Goal: Task Accomplishment & Management: Use online tool/utility

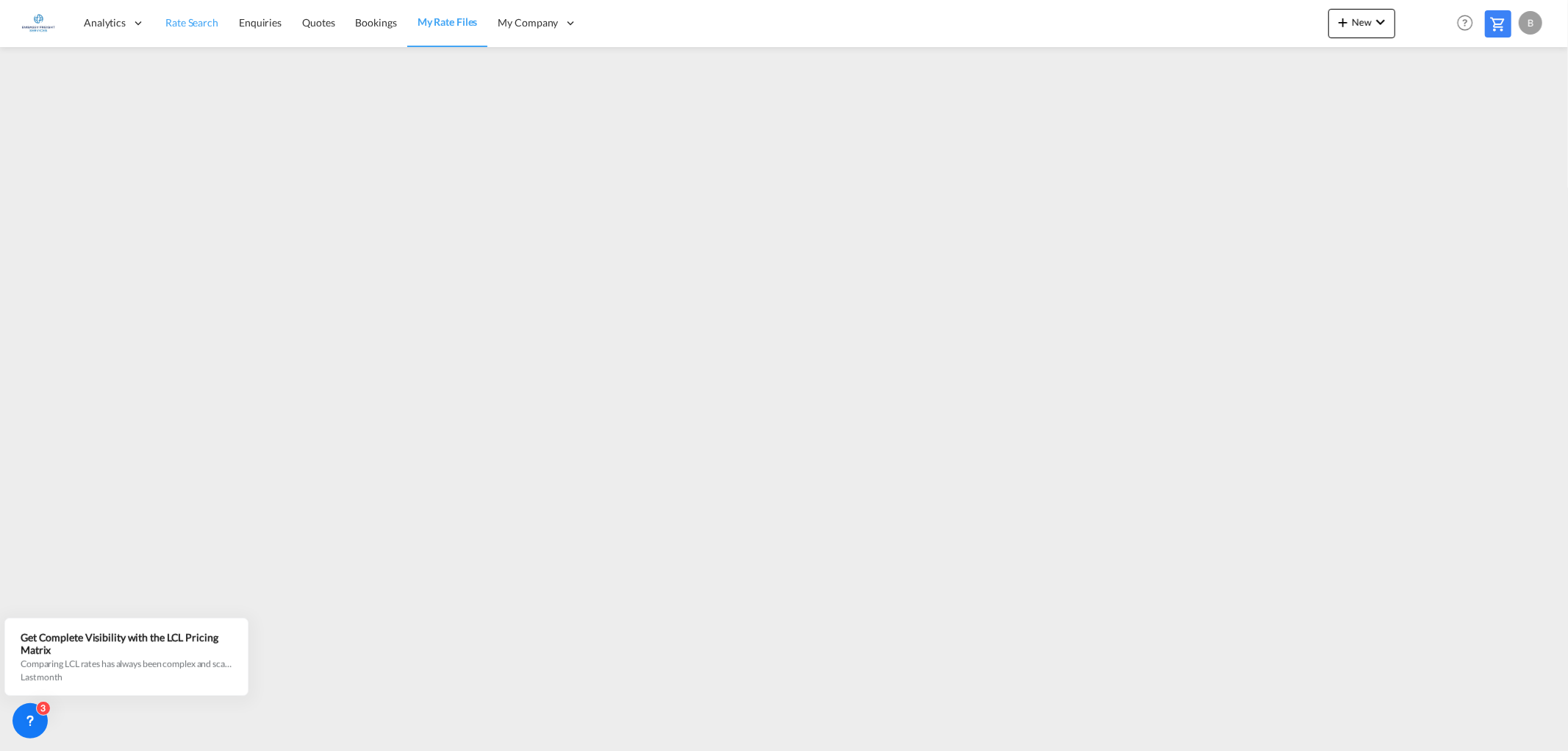
click at [191, 15] on link "Rate Search" at bounding box center [191, 23] width 74 height 48
click at [1372, 20] on md-icon "icon-chevron-down" at bounding box center [1380, 22] width 18 height 18
click at [1431, 112] on span "Ratesheet" at bounding box center [1422, 110] width 16 height 29
click at [1369, 17] on span "New" at bounding box center [1361, 21] width 55 height 12
click at [1431, 111] on span "Ratesheet" at bounding box center [1422, 110] width 16 height 29
